Goal: Check status: Check status

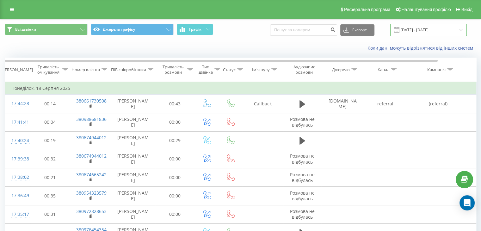
click at [432, 31] on input "[DATE] - [DATE]" at bounding box center [428, 30] width 77 height 12
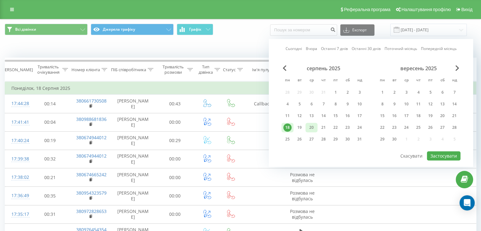
click at [309, 125] on div "20" at bounding box center [312, 127] width 8 height 8
click at [454, 153] on button "Застосувати" at bounding box center [444, 155] width 34 height 9
type input "20.08.2025 - 20.08.2025"
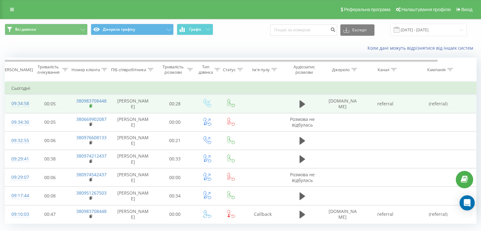
click at [91, 106] on rect at bounding box center [91, 106] width 2 height 3
